Goal: Communication & Community: Share content

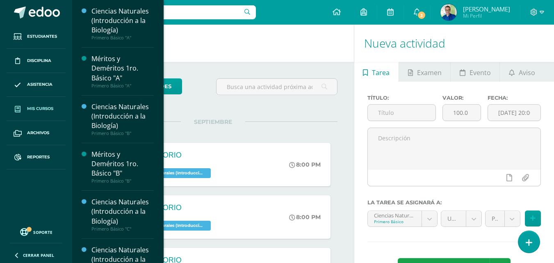
click at [41, 107] on span "Mis cursos" at bounding box center [40, 108] width 26 height 7
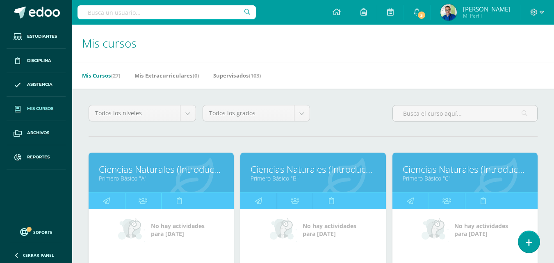
click at [437, 175] on link "Ciencias Naturales (Introducción a la Biología)" at bounding box center [464, 169] width 125 height 13
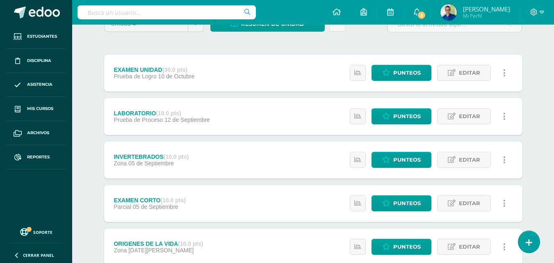
scroll to position [233, 0]
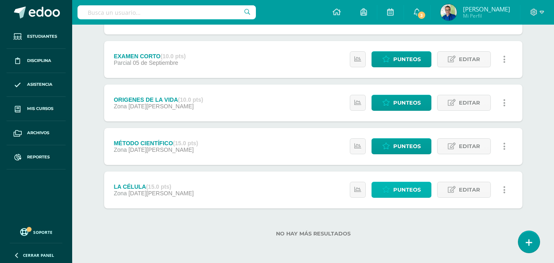
click at [393, 186] on link "Punteos" at bounding box center [401, 190] width 60 height 16
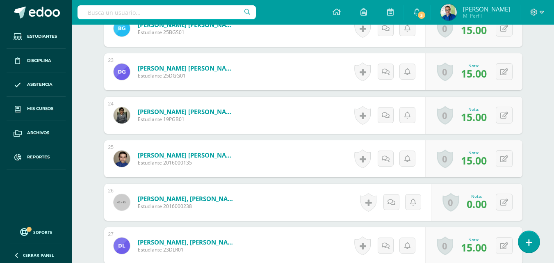
scroll to position [1260, 0]
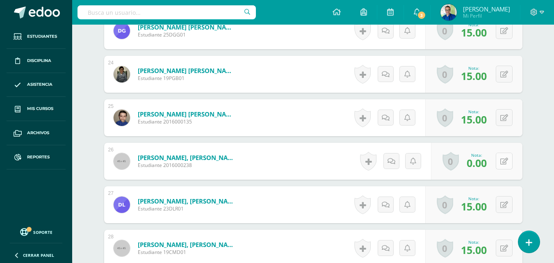
click at [504, 169] on button at bounding box center [504, 160] width 17 height 17
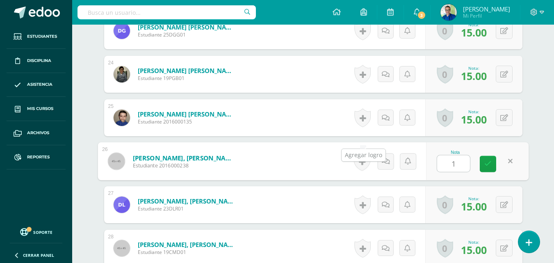
type input "15"
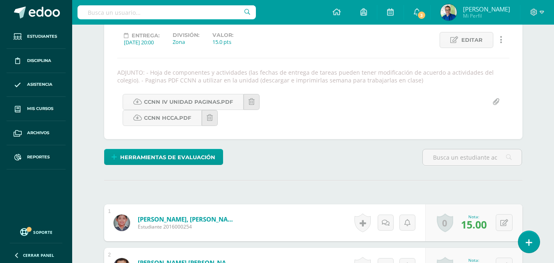
scroll to position [0, 0]
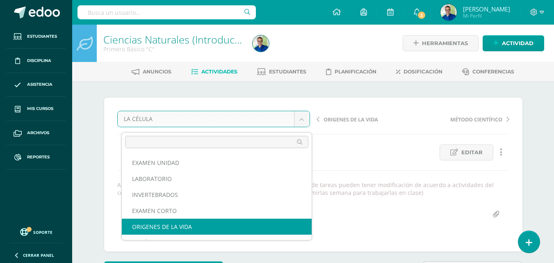
select select "/dashboard/teacher/grade-activity/177972/"
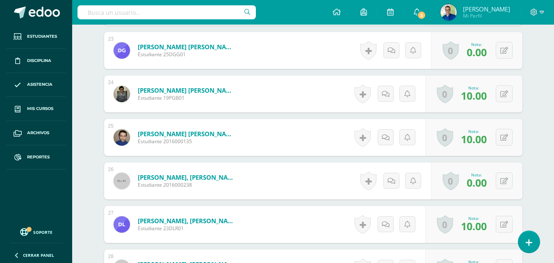
scroll to position [1281, 0]
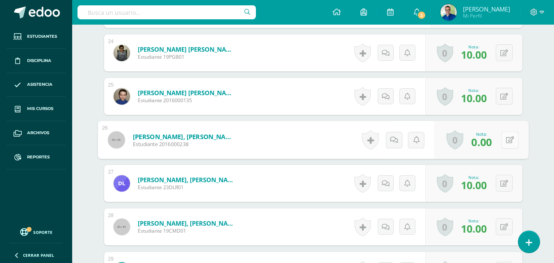
click at [503, 148] on button at bounding box center [509, 139] width 17 height 17
type input "10"
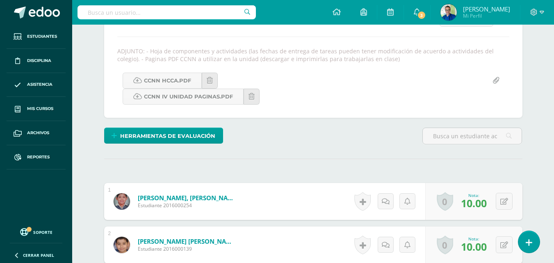
scroll to position [0, 0]
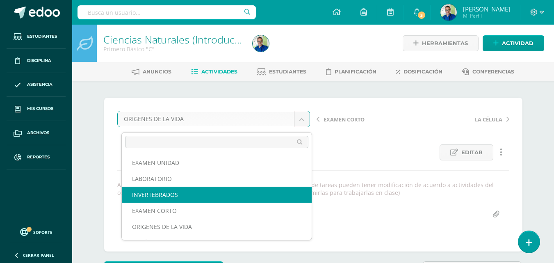
select select "/dashboard/teacher/grade-activity/177977/"
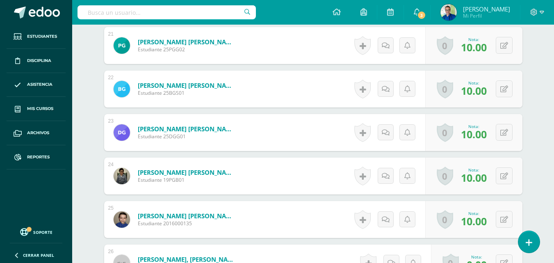
scroll to position [1322, 0]
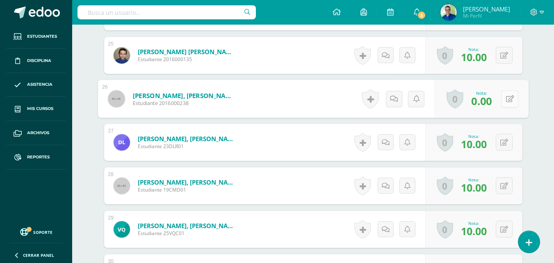
click at [505, 102] on icon at bounding box center [509, 98] width 8 height 7
type input "10"
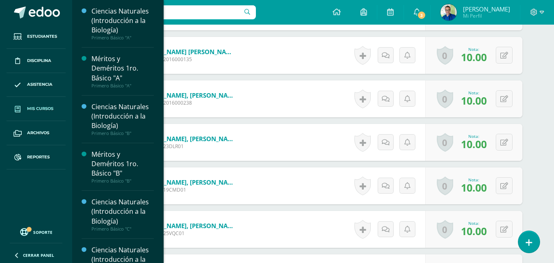
click at [36, 109] on span "Mis cursos" at bounding box center [40, 108] width 26 height 7
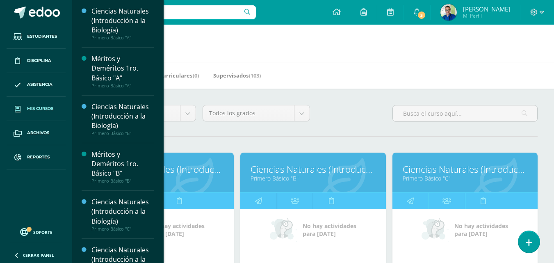
scroll to position [123, 0]
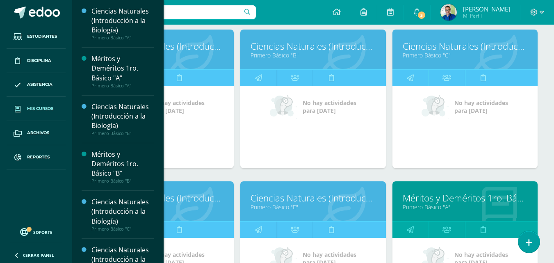
click at [219, 204] on link "Ciencias Naturales (Introducción a la Biología)" at bounding box center [161, 197] width 125 height 13
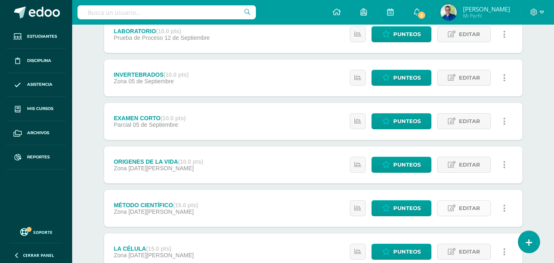
scroll to position [233, 0]
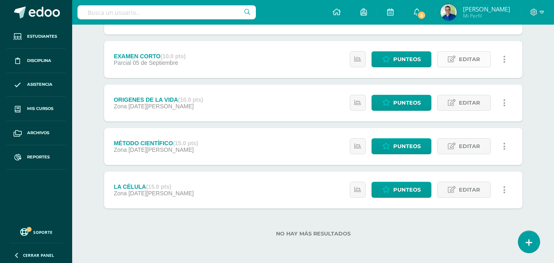
click at [462, 55] on span "Editar" at bounding box center [469, 59] width 21 height 15
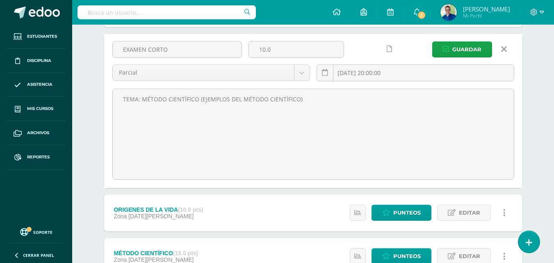
click at [509, 52] on link at bounding box center [503, 49] width 21 height 16
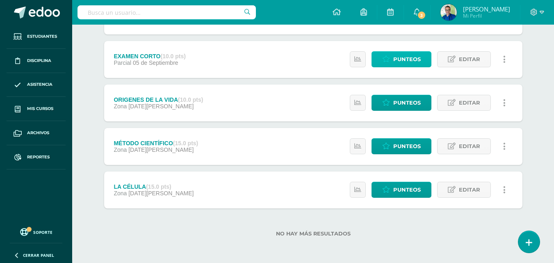
click at [398, 54] on span "Punteos" at bounding box center [406, 59] width 27 height 15
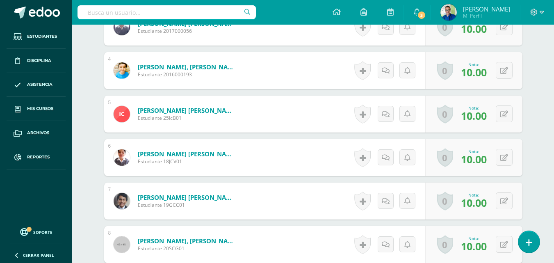
scroll to position [453, 0]
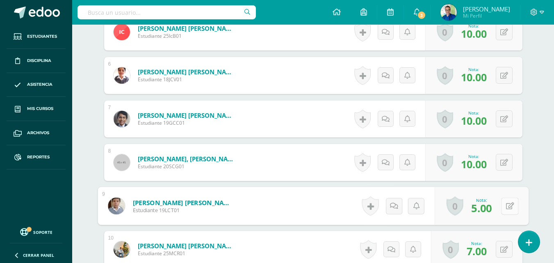
click at [506, 214] on button at bounding box center [509, 205] width 17 height 17
type input "10"
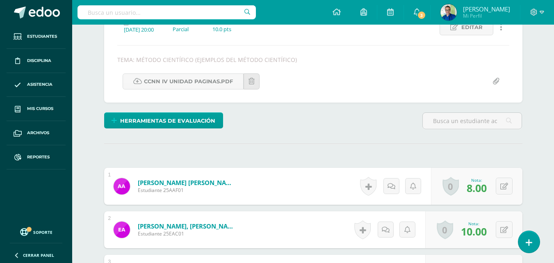
scroll to position [0, 0]
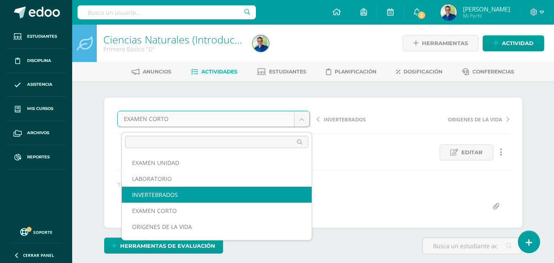
select select "/dashboard/teacher/grade-activity/177973/"
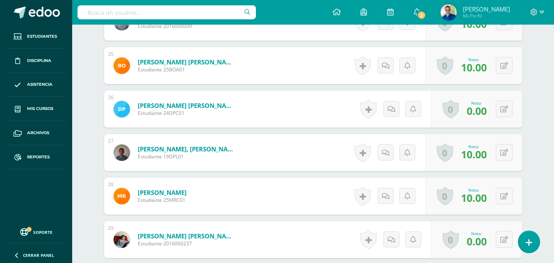
scroll to position [1353, 0]
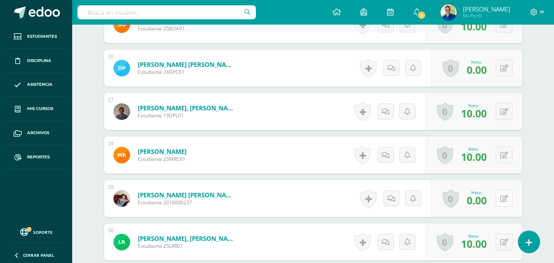
click at [505, 207] on button at bounding box center [504, 198] width 17 height 17
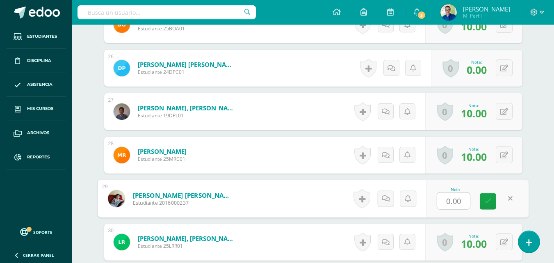
type input "8"
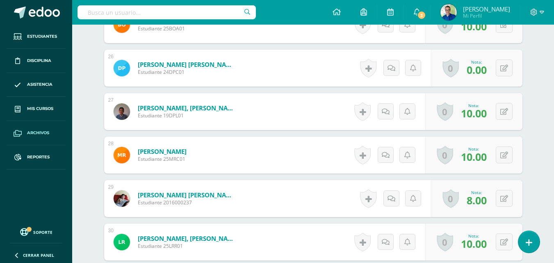
click at [36, 135] on span "Archivos" at bounding box center [38, 133] width 22 height 7
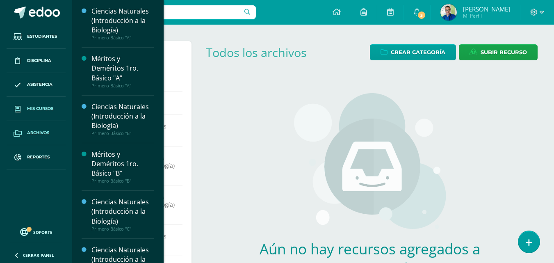
click at [38, 111] on span "Mis cursos" at bounding box center [40, 108] width 26 height 7
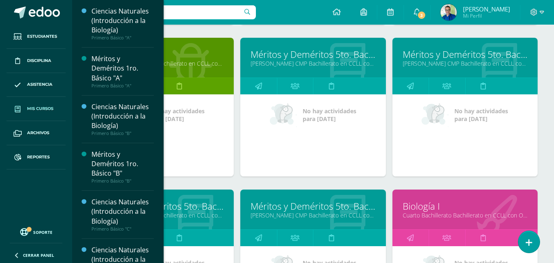
scroll to position [1230, 0]
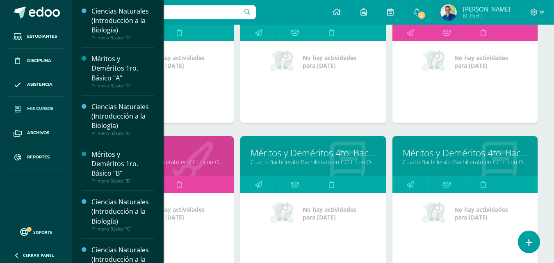
click at [214, 166] on link "Cuarto Bachillerato Bachillerato en CCLL con Orientación en Diseño Gráfico "B"" at bounding box center [161, 162] width 125 height 8
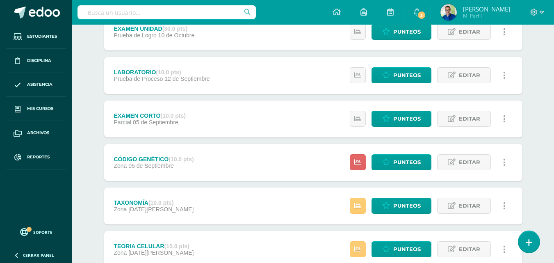
scroll to position [164, 0]
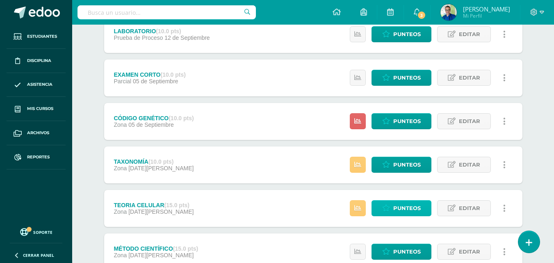
click at [402, 212] on span "Punteos" at bounding box center [406, 207] width 27 height 15
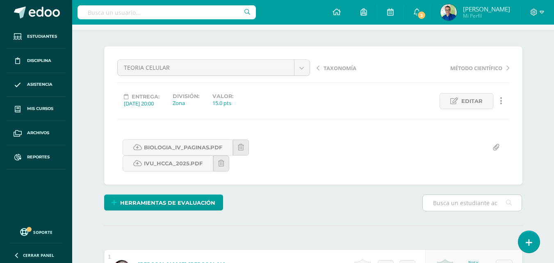
scroll to position [215, 0]
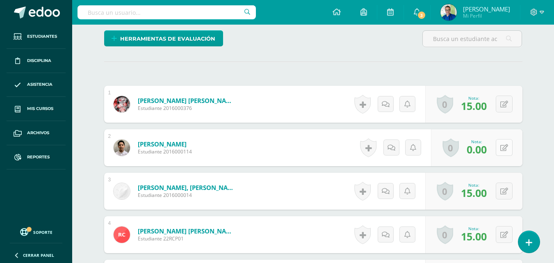
click at [505, 152] on button at bounding box center [504, 147] width 17 height 17
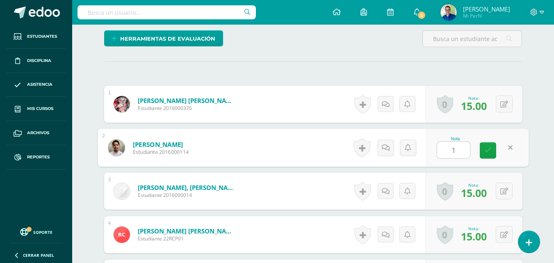
type input "15"
click at [493, 159] on link at bounding box center [488, 150] width 16 height 16
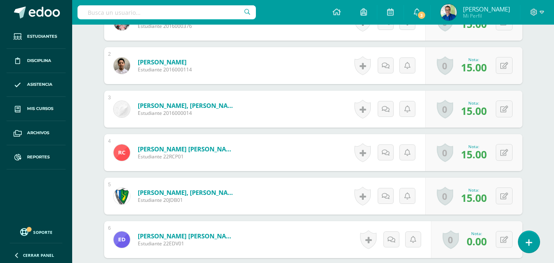
scroll to position [379, 0]
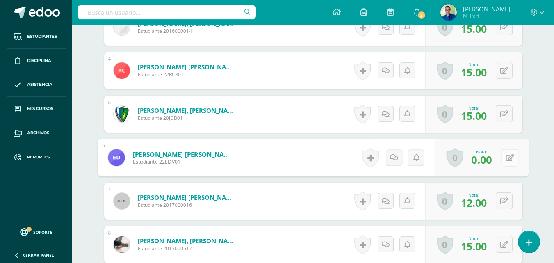
click at [501, 166] on button at bounding box center [509, 157] width 17 height 17
type input "10"
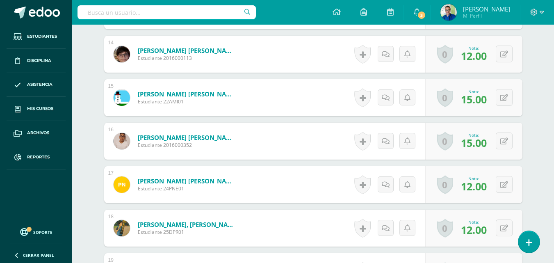
scroll to position [953, 0]
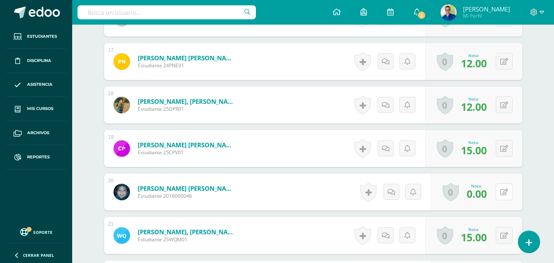
click at [502, 200] on button at bounding box center [504, 191] width 17 height 17
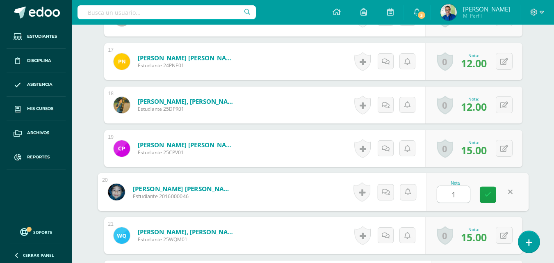
type input "10"
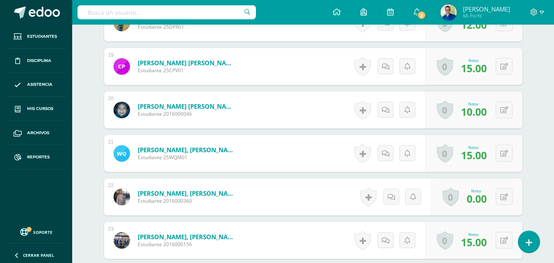
scroll to position [1117, 0]
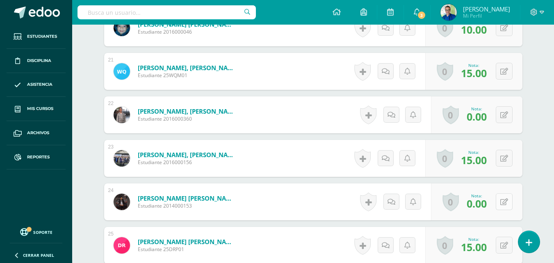
click at [505, 210] on button at bounding box center [504, 201] width 17 height 17
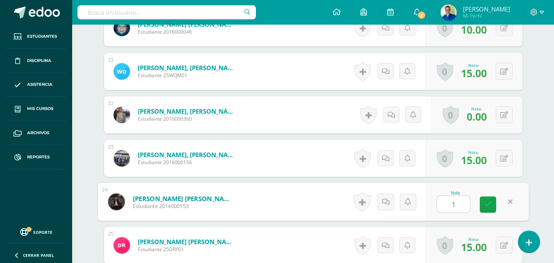
type input "10"
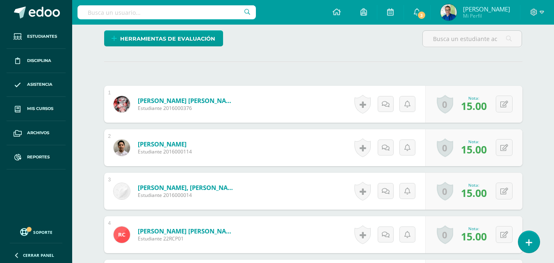
scroll to position [10, 0]
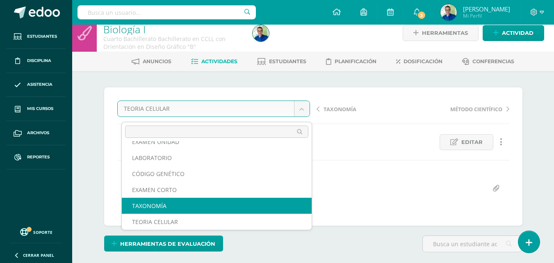
select select "/dashboard/teacher/grade-activity/178018/"
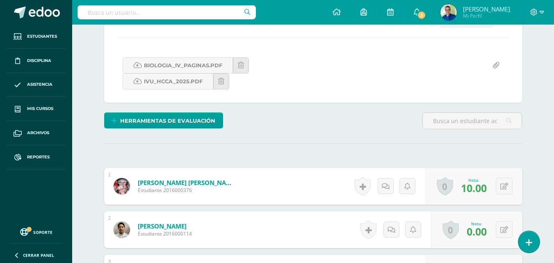
scroll to position [174, 0]
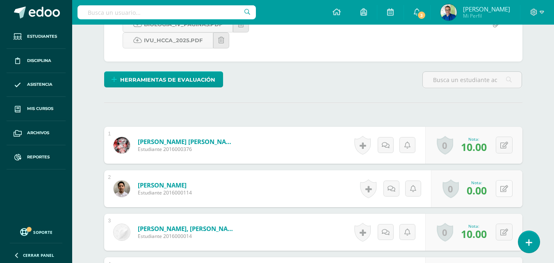
click at [503, 197] on button at bounding box center [504, 188] width 17 height 17
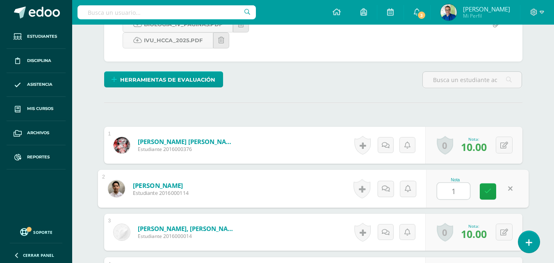
type input "10"
click at [492, 200] on link at bounding box center [488, 191] width 16 height 16
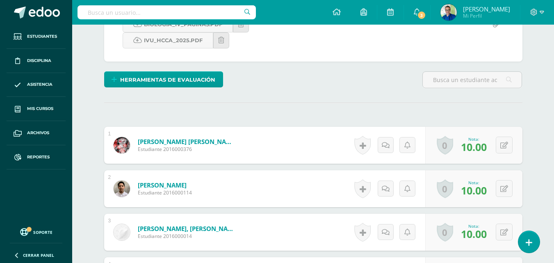
scroll to position [297, 0]
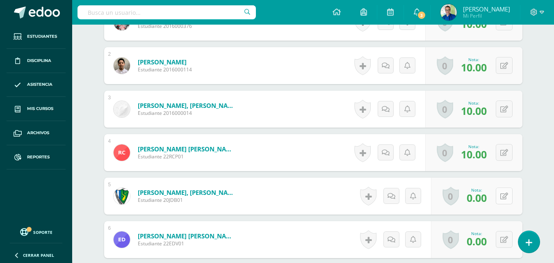
click at [500, 206] on div "0 Logros Logros obtenidos Aún no hay logros agregados Nota: 0.00" at bounding box center [476, 195] width 91 height 37
click at [510, 199] on icon at bounding box center [509, 195] width 8 height 7
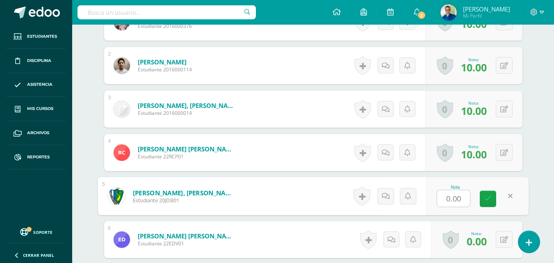
type input "8"
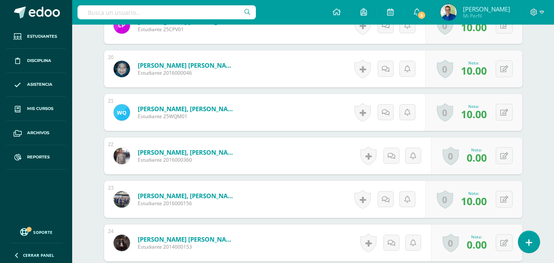
scroll to position [1117, 0]
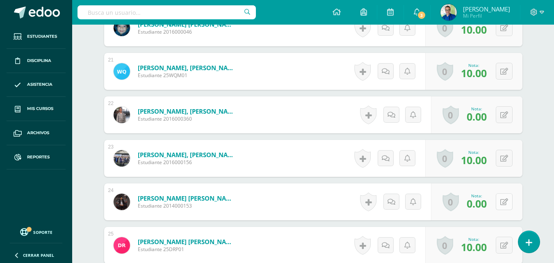
click at [503, 210] on button at bounding box center [504, 201] width 17 height 17
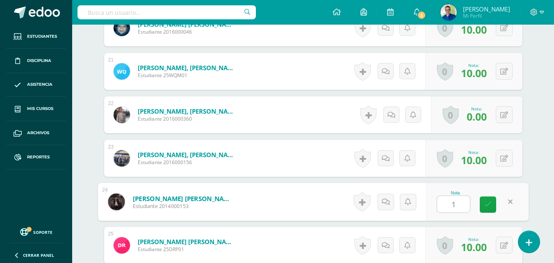
type input "10"
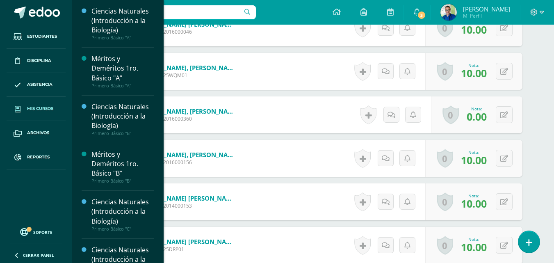
click at [39, 109] on span "Mis cursos" at bounding box center [40, 108] width 26 height 7
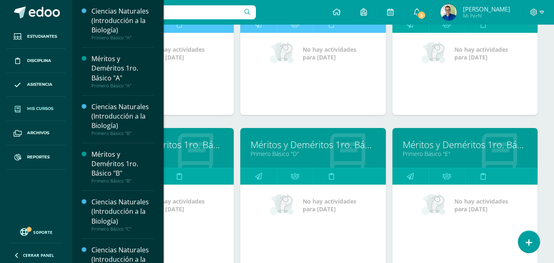
scroll to position [533, 0]
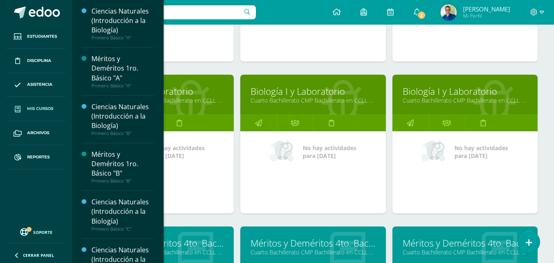
click at [211, 104] on link "Cuarto Bachillerato CMP Bachillerato en CCLL con Orientación en Computación "C"" at bounding box center [161, 100] width 125 height 8
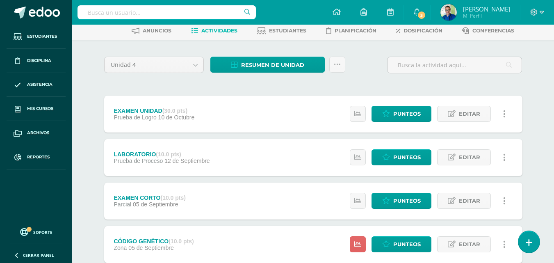
scroll to position [82, 0]
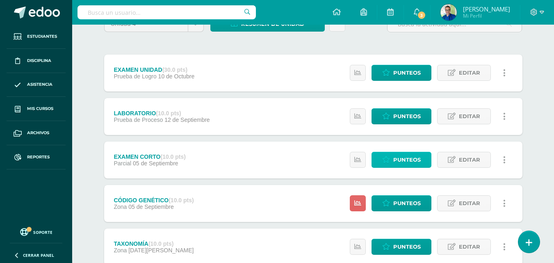
click at [390, 163] on icon at bounding box center [386, 159] width 8 height 7
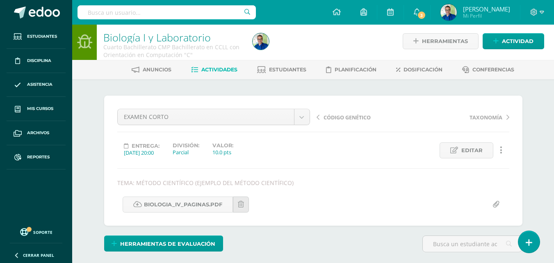
scroll to position [125, 0]
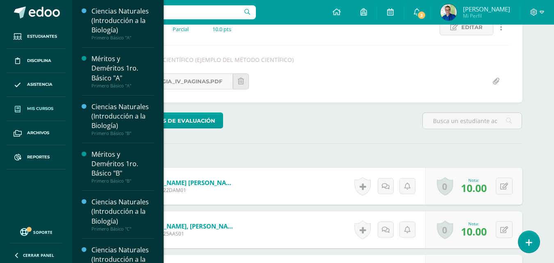
click at [49, 111] on span "Mis cursos" at bounding box center [40, 108] width 26 height 7
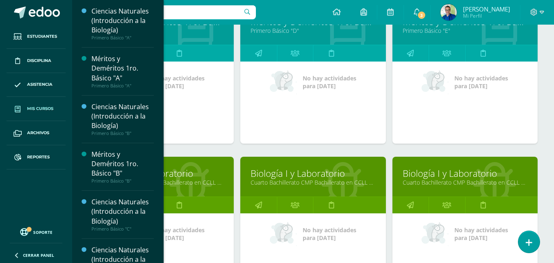
scroll to position [492, 0]
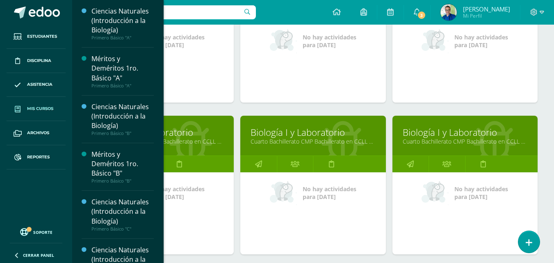
click at [300, 144] on link "Cuarto Bachillerato CMP Bachillerato en CCLL con Orientación en Computación "D"" at bounding box center [312, 141] width 125 height 8
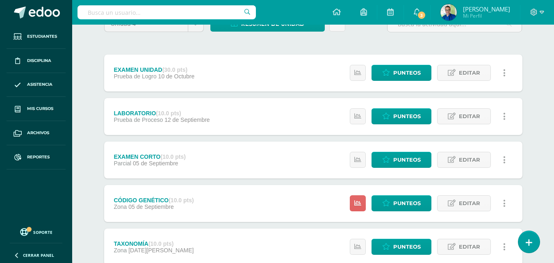
scroll to position [164, 0]
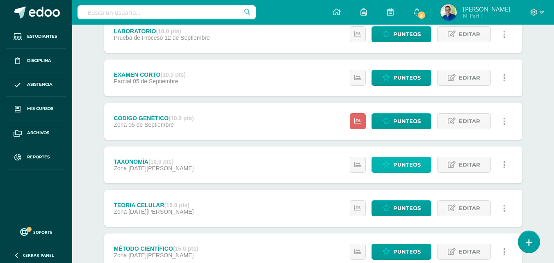
click at [398, 170] on span "Punteos" at bounding box center [406, 164] width 27 height 15
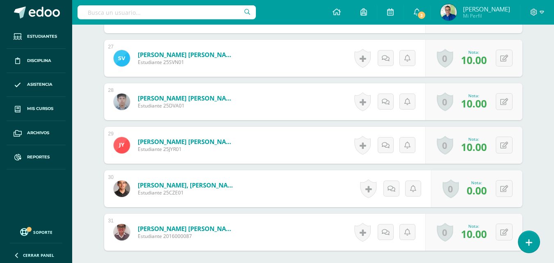
scroll to position [1495, 0]
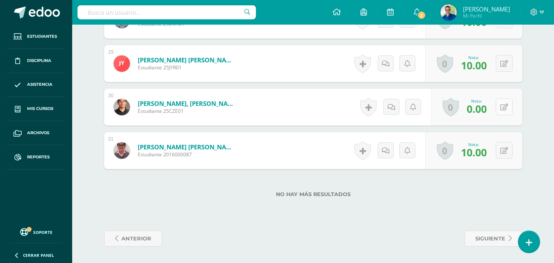
click at [508, 105] on icon at bounding box center [504, 107] width 8 height 7
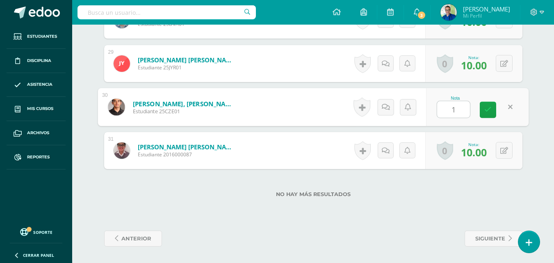
type input "10"
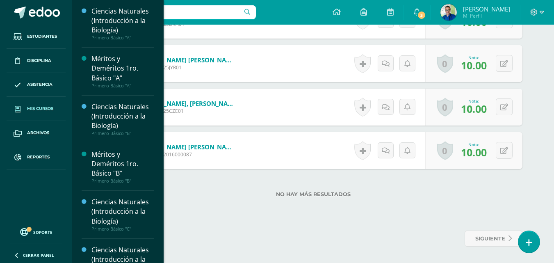
click at [47, 111] on span "Mis cursos" at bounding box center [40, 108] width 26 height 7
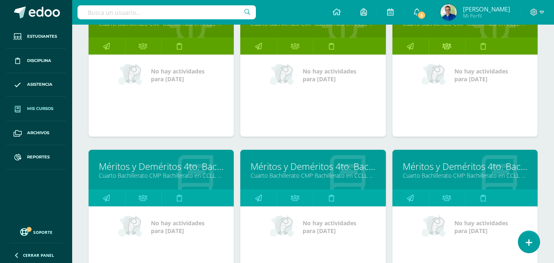
scroll to position [568, 0]
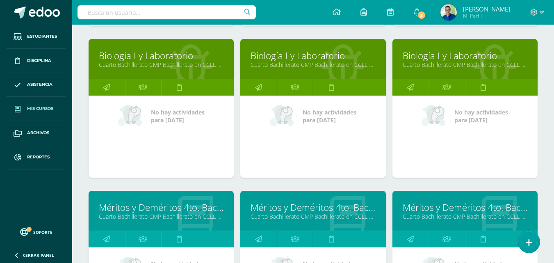
click at [424, 67] on link "Cuarto Bachillerato CMP Bachillerato en CCLL con Orientación en Computación "E"" at bounding box center [464, 65] width 125 height 8
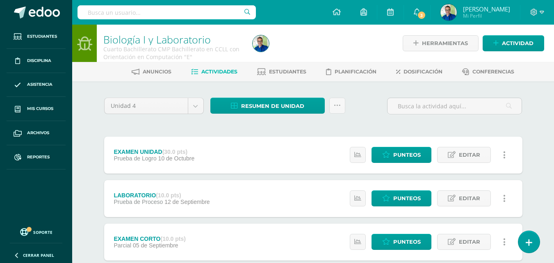
scroll to position [123, 0]
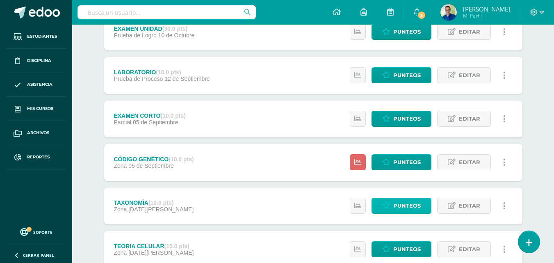
click at [419, 207] on span "Punteos" at bounding box center [406, 205] width 27 height 15
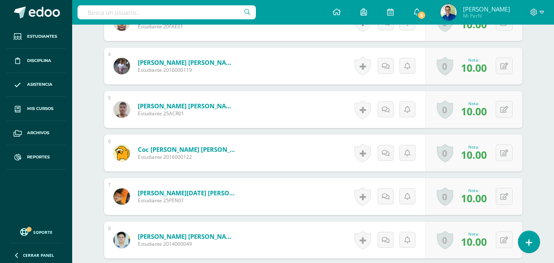
scroll to position [507, 0]
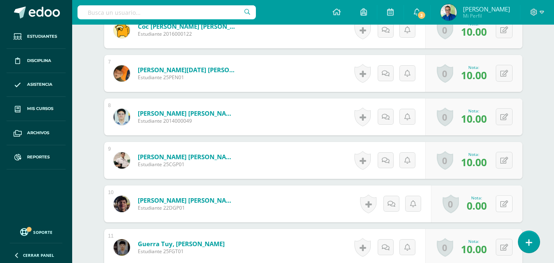
click at [504, 212] on button at bounding box center [504, 203] width 17 height 17
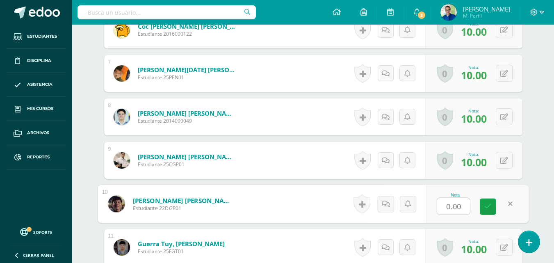
type input "7"
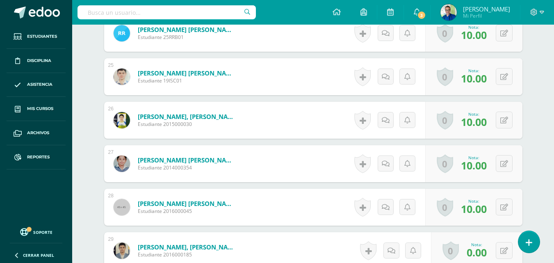
scroll to position [1408, 0]
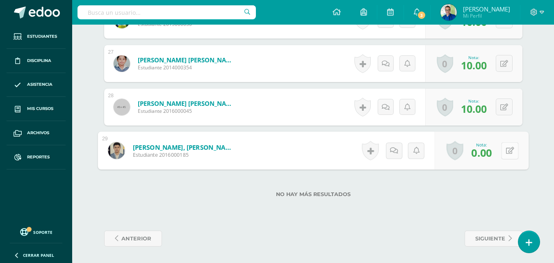
click at [507, 148] on icon at bounding box center [509, 150] width 8 height 7
type input "10"
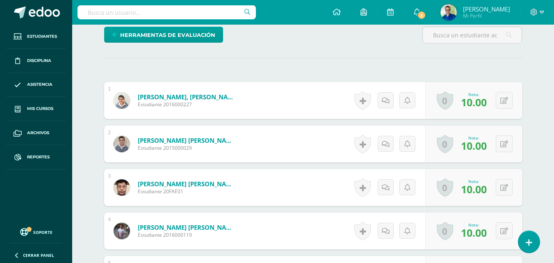
scroll to position [55, 0]
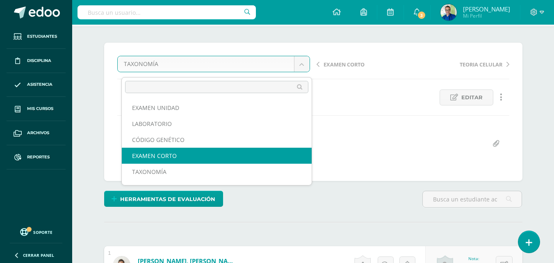
select select "/dashboard/teacher/grade-activity/178032/"
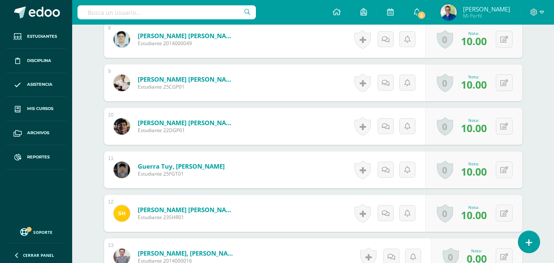
scroll to position [658, 0]
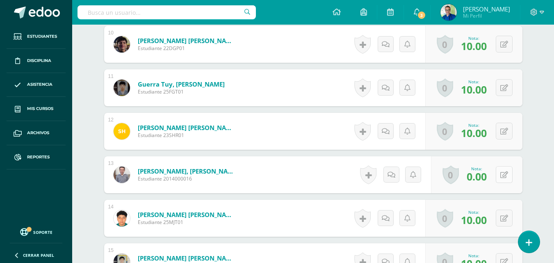
click at [507, 178] on icon at bounding box center [504, 174] width 8 height 7
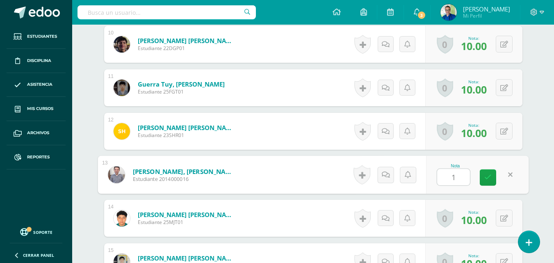
type input "10"
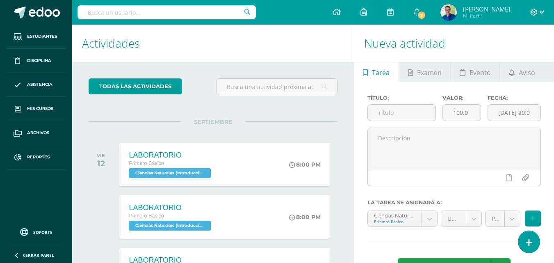
click at [539, 12] on span at bounding box center [537, 12] width 14 height 9
click at [468, 35] on h1 "Nueva actividad" at bounding box center [454, 43] width 180 height 37
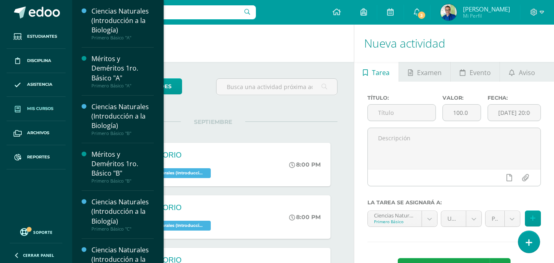
click at [49, 106] on link "Mis cursos" at bounding box center [36, 109] width 59 height 24
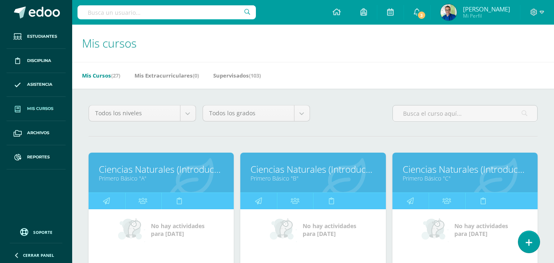
click at [136, 175] on link "Ciencias Naturales (Introducción a la Biología)" at bounding box center [161, 169] width 125 height 13
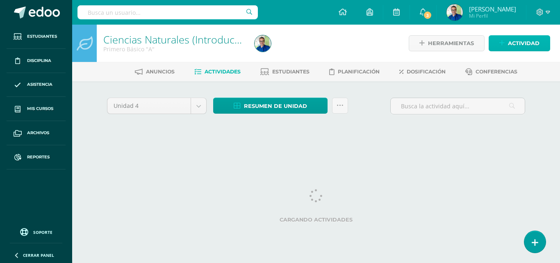
click at [514, 43] on span "Actividad" at bounding box center [524, 43] width 32 height 15
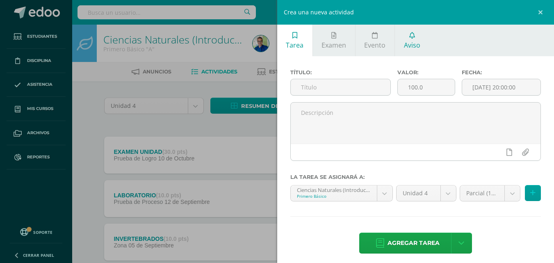
click at [422, 41] on link "Aviso" at bounding box center [412, 41] width 34 height 32
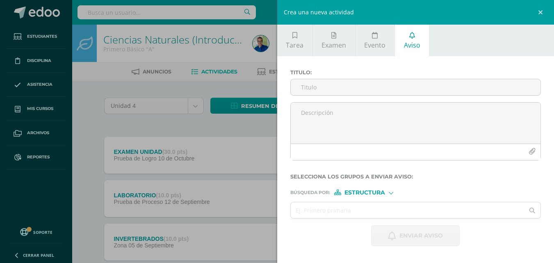
scroll to position [3, 0]
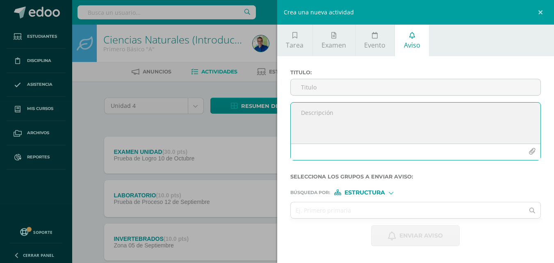
click at [355, 116] on textarea at bounding box center [416, 122] width 250 height 41
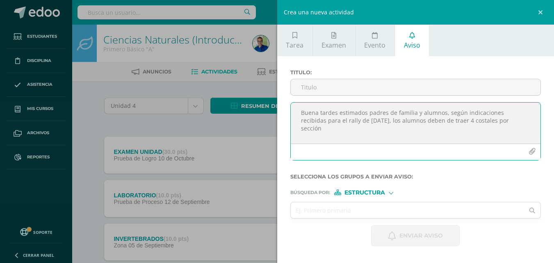
click at [402, 121] on textarea "Buena tardes estimados padres de familia y alumnos, según indicaciones recibida…" at bounding box center [416, 122] width 250 height 41
click at [348, 129] on textarea "Buena tardes estimados padres de familia y alumnos, según indicaciones recibida…" at bounding box center [416, 122] width 250 height 41
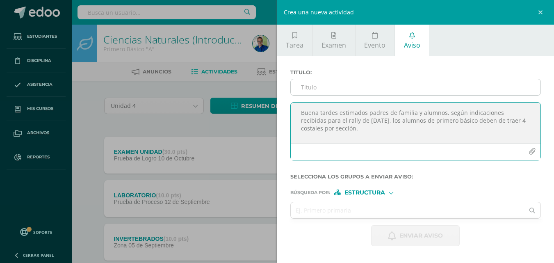
type textarea "Buena tardes estimados padres de familia y alumnos, según indicaciones recibida…"
click at [345, 89] on input "Titulo :" at bounding box center [416, 87] width 250 height 16
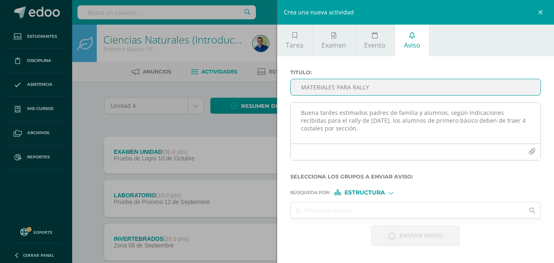
type input "MATERIALES PARA RALLY"
click at [367, 130] on textarea "Buena tardes estimados padres de familia y alumnos, según indicaciones recibida…" at bounding box center [416, 122] width 250 height 41
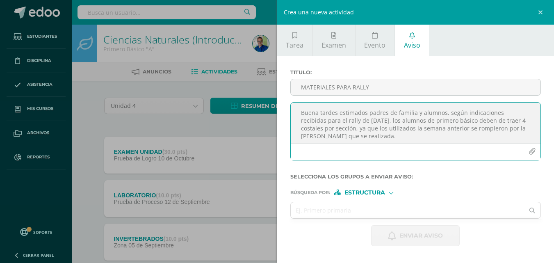
click at [419, 136] on textarea "Buena tardes estimados padres de familia y alumnos, según indicaciones recibida…" at bounding box center [416, 122] width 250 height 41
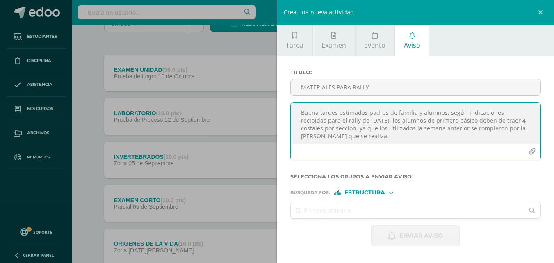
type textarea "Buena tardes estimados padres de familia y alumnos, según indicaciones recibida…"
click at [389, 208] on input "text" at bounding box center [408, 210] width 234 height 16
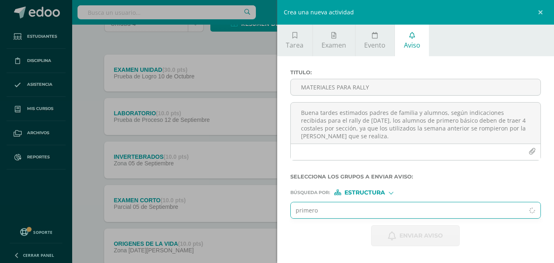
scroll to position [205, 0]
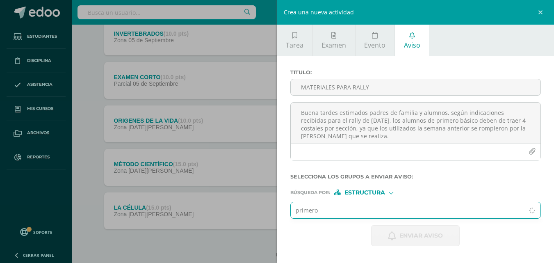
click at [382, 206] on input "primero" at bounding box center [408, 210] width 234 height 16
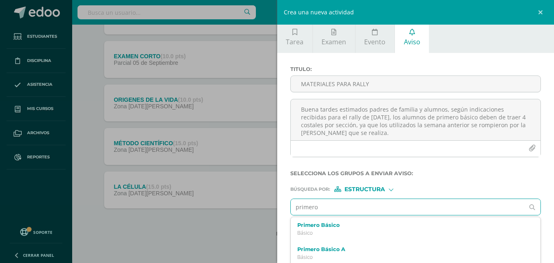
type input "primero a"
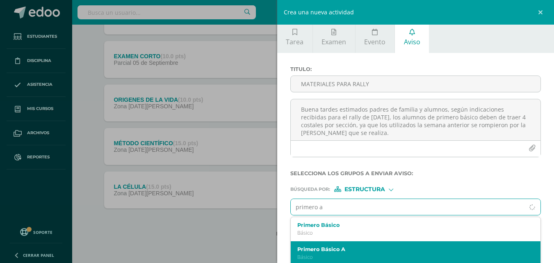
click at [333, 252] on label "Primero Básico A" at bounding box center [410, 249] width 226 height 6
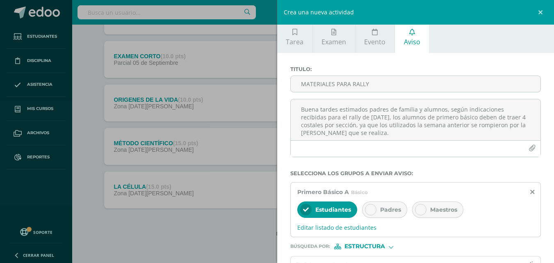
scroll to position [61, 0]
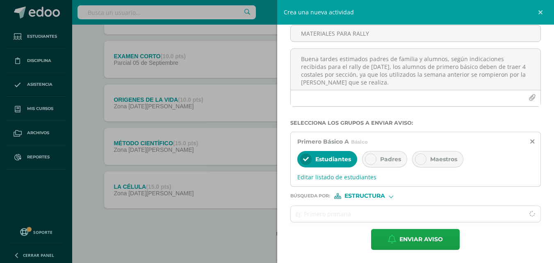
click at [372, 157] on icon at bounding box center [371, 159] width 6 height 6
click at [344, 211] on input "text" at bounding box center [408, 214] width 234 height 16
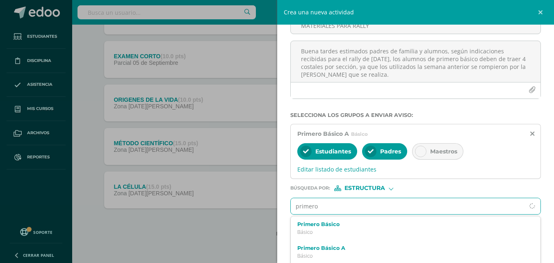
type input "primero"
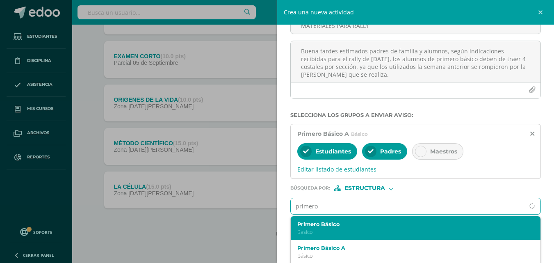
scroll to position [41, 0]
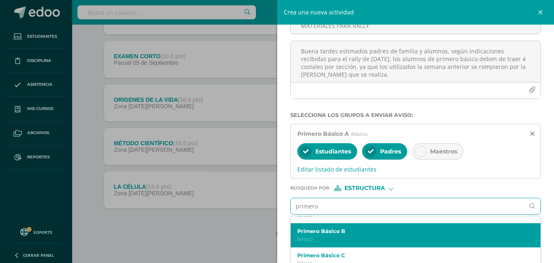
click at [346, 234] on label "Primero Básico B" at bounding box center [410, 231] width 226 height 6
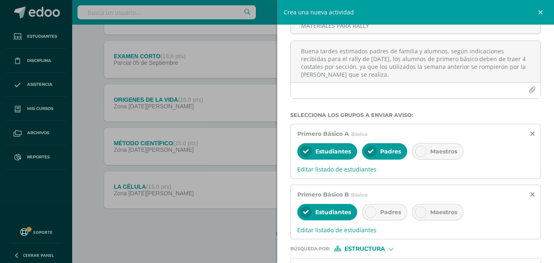
scroll to position [0, 0]
click at [373, 215] on icon at bounding box center [371, 212] width 6 height 6
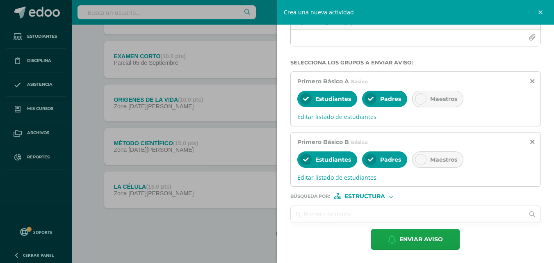
click at [361, 216] on input "text" at bounding box center [408, 214] width 234 height 16
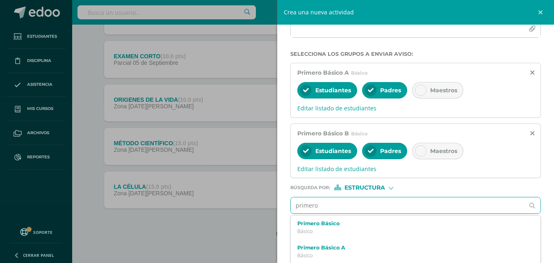
type input "primero"
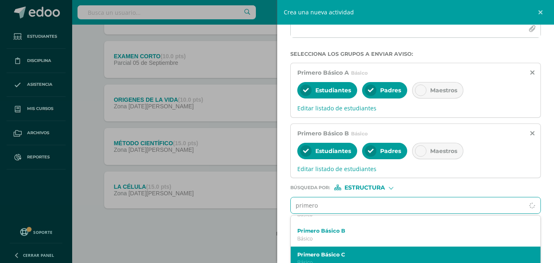
scroll to position [82, 0]
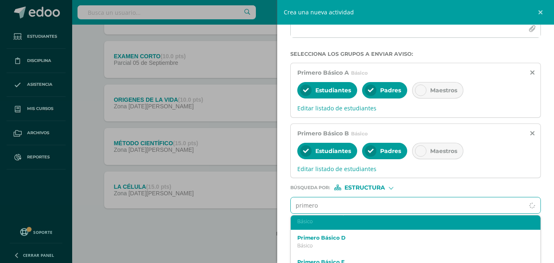
click at [366, 225] on p "Básico" at bounding box center [410, 221] width 226 height 7
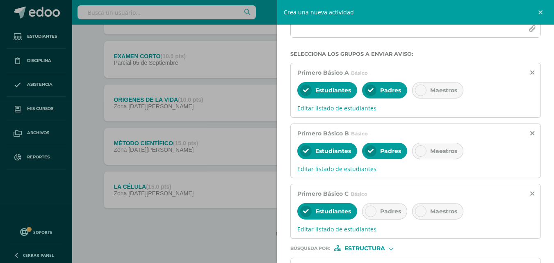
click at [373, 214] on icon at bounding box center [371, 211] width 6 height 6
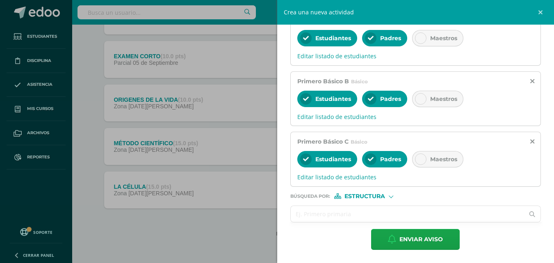
click at [366, 208] on input "text" at bounding box center [408, 214] width 234 height 16
type input "primero d"
click at [351, 213] on input "primero d" at bounding box center [408, 214] width 234 height 16
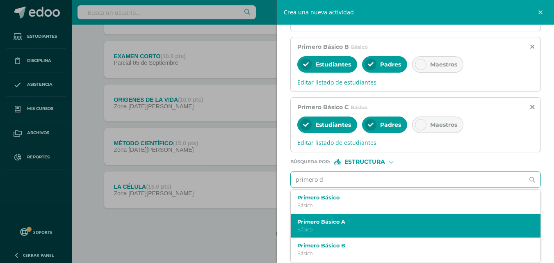
scroll to position [41, 0]
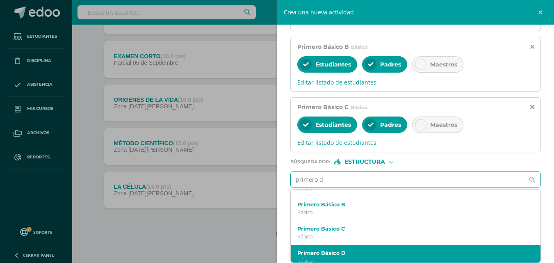
click at [340, 255] on div "Primero Básico D Básico" at bounding box center [416, 257] width 250 height 24
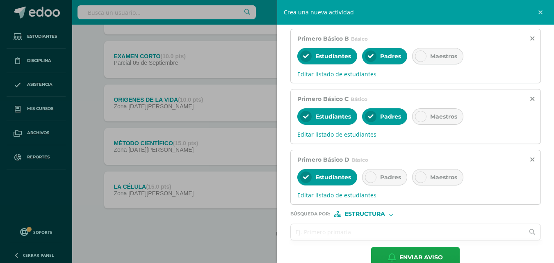
scroll to position [0, 0]
click at [369, 180] on icon at bounding box center [371, 177] width 6 height 6
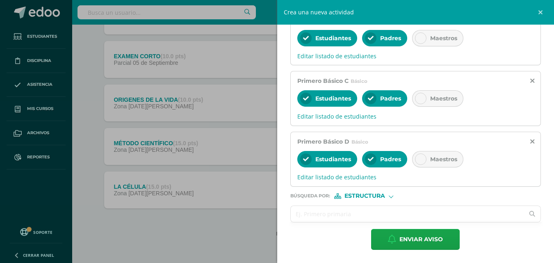
click at [360, 211] on input "text" at bounding box center [408, 214] width 234 height 16
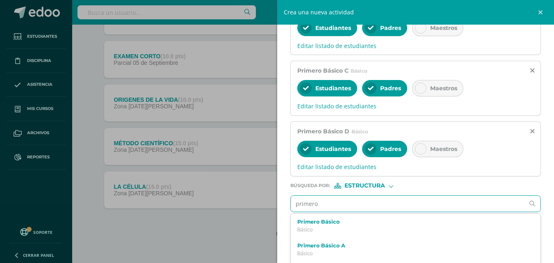
type input "primero"
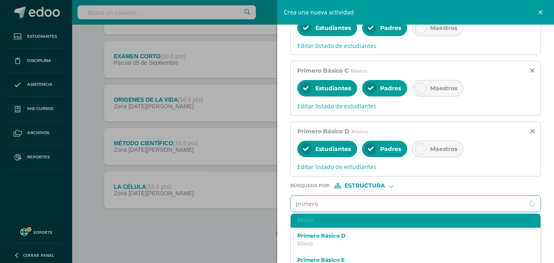
scroll to position [123, 0]
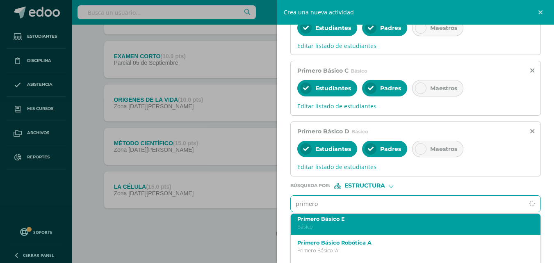
click at [362, 222] on label "Primero Básico E" at bounding box center [410, 219] width 226 height 6
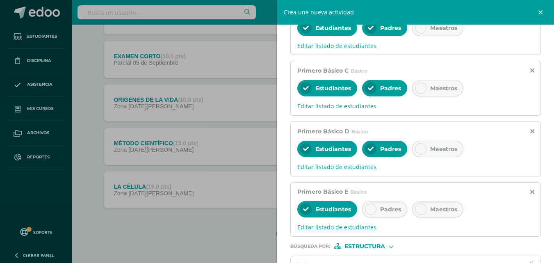
scroll to position [0, 0]
click at [368, 215] on div at bounding box center [370, 208] width 11 height 11
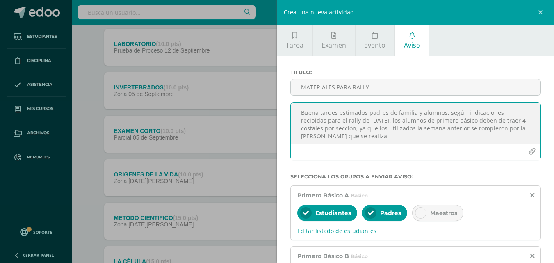
drag, startPoint x: 478, startPoint y: 124, endPoint x: 514, endPoint y: 124, distance: 36.9
click at [514, 124] on textarea "Buena tardes estimados padres de familia y alumnos, según indicaciones recibida…" at bounding box center [416, 122] width 250 height 41
click at [331, 132] on textarea "Buena tardes estimados padres de familia y alumnos, según indicaciones recibida…" at bounding box center [416, 122] width 250 height 41
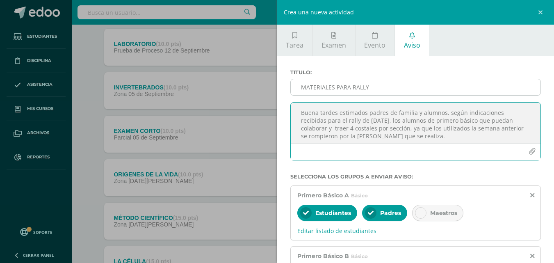
type textarea "Buena tardes estimados padres de familia y alumnos, según indicaciones recibida…"
click at [397, 87] on input "MATERIALES PARA RALLY" at bounding box center [416, 87] width 250 height 16
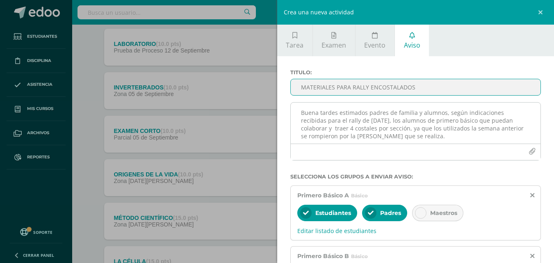
scroll to position [2, 0]
type input "MATERIALES PARA RALLY ENCOSTALADOS"
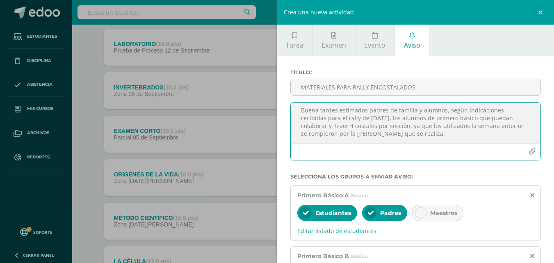
click at [389, 122] on textarea "Buena tardes estimados padres de familia y alumnos, según indicaciones recibida…" at bounding box center [416, 122] width 250 height 41
click at [416, 131] on textarea "Buena tardes estimados padres de familia y alumnos, según indicaciones recibida…" at bounding box center [416, 122] width 250 height 41
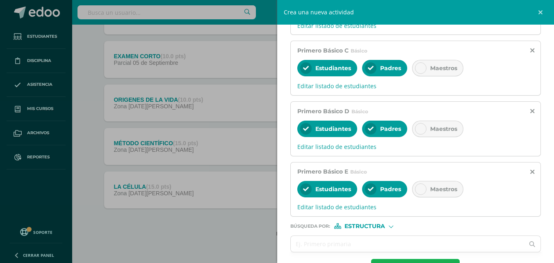
scroll to position [307, 0]
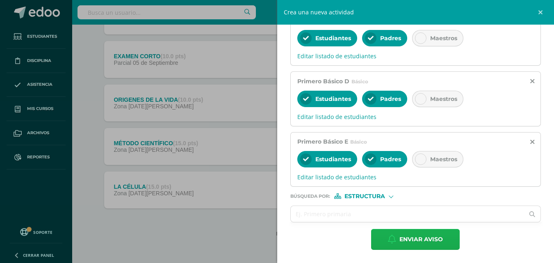
type textarea "Buena tardes estimados padres de familia y alumnos, según indicaciones recibida…"
click at [417, 238] on span "Enviar aviso" at bounding box center [420, 239] width 43 height 20
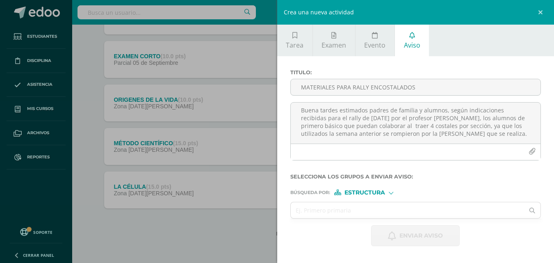
scroll to position [3, 0]
click at [260, 132] on div "Crea una nueva actividad Tarea Examen Evento Aviso Título: Valor: 100.0 Fecha: …" at bounding box center [277, 131] width 554 height 263
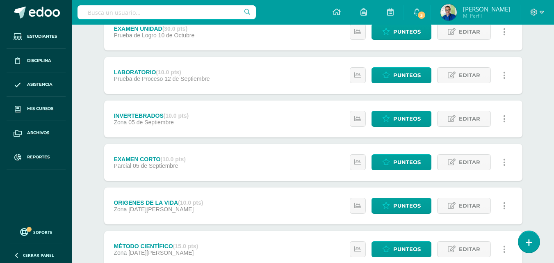
scroll to position [0, 0]
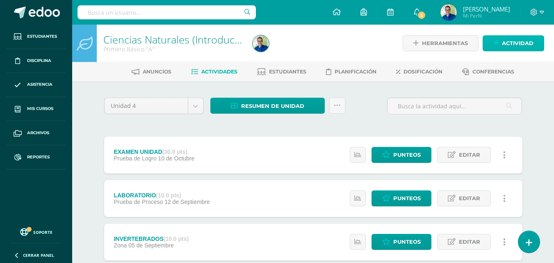
click at [507, 40] on span "Actividad" at bounding box center [518, 43] width 32 height 15
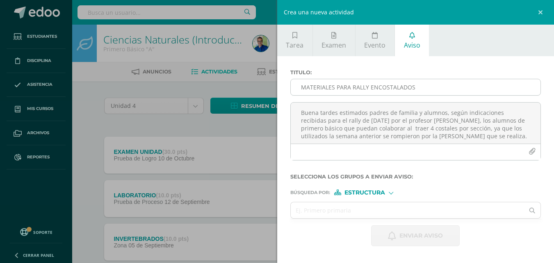
click at [358, 84] on input "MATERIALES PARA RALLY ENCOSTALADOS" at bounding box center [416, 87] width 250 height 16
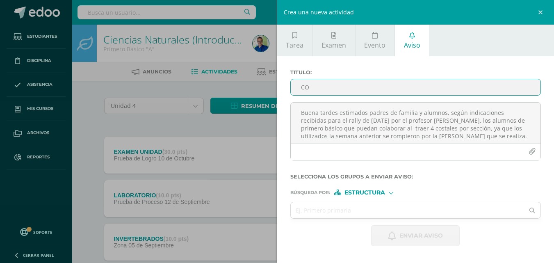
type input "C"
click at [355, 114] on textarea "Buena tardes estimados padres de familia y alumnos, según indicaciones recibida…" at bounding box center [416, 122] width 250 height 41
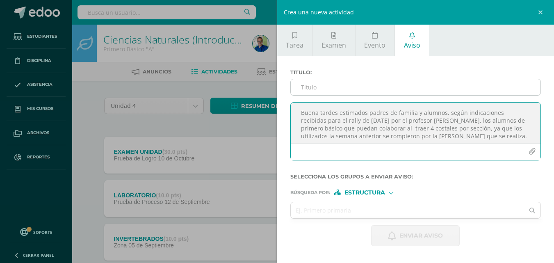
click at [339, 86] on input "Titulo :" at bounding box center [416, 87] width 250 height 16
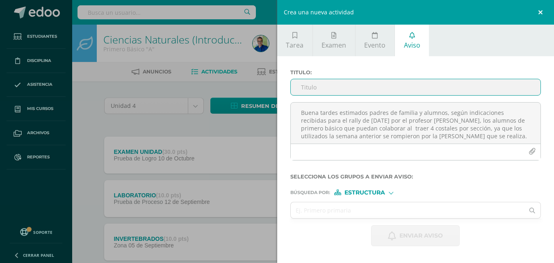
click at [543, 14] on link at bounding box center [541, 12] width 25 height 25
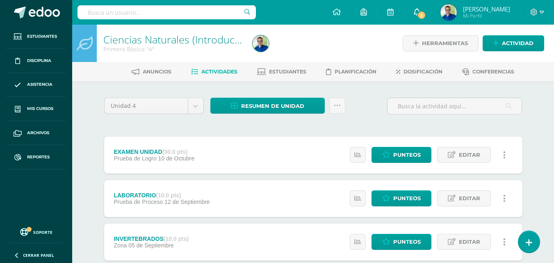
click at [430, 14] on link "3" at bounding box center [417, 12] width 26 height 25
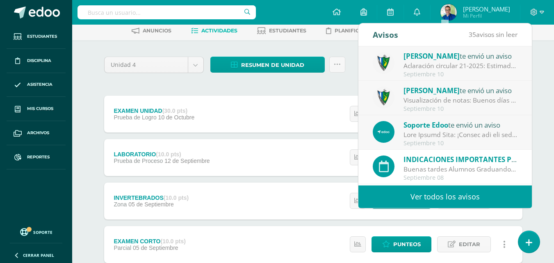
click at [454, 59] on div "[PERSON_NAME] te envió un aviso" at bounding box center [460, 55] width 114 height 11
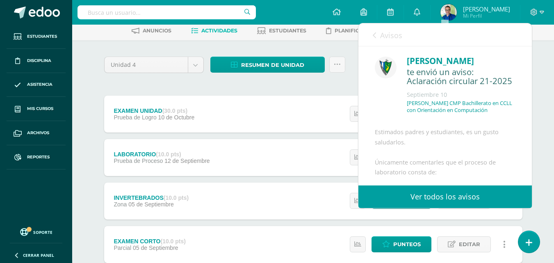
scroll to position [123, 0]
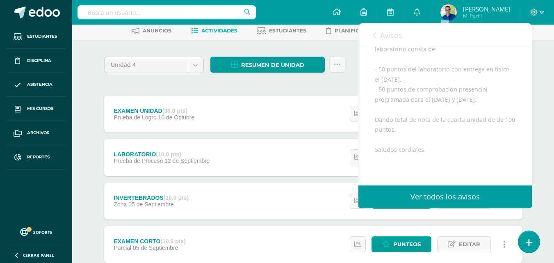
click at [311, 84] on div "Unidad 4 Unidad 1 Unidad 2 Unidad 3 Unidad 4 Resumen de unidad Descargar como H…" at bounding box center [313, 244] width 425 height 375
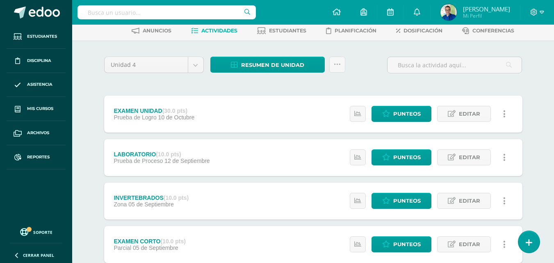
scroll to position [164, 0]
